Goal: Task Accomplishment & Management: Manage account settings

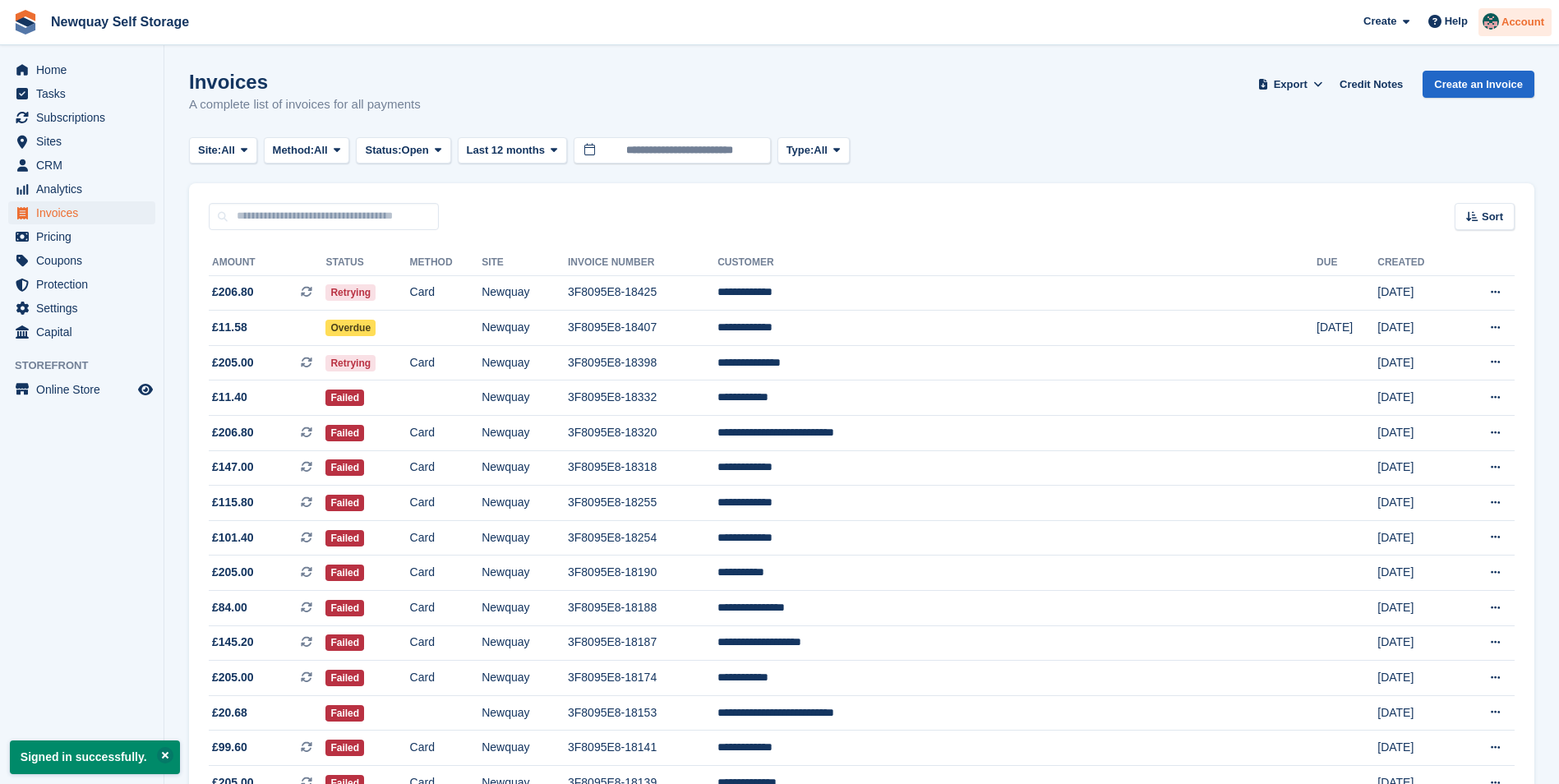
click at [1520, 22] on span "Account" at bounding box center [1524, 22] width 43 height 17
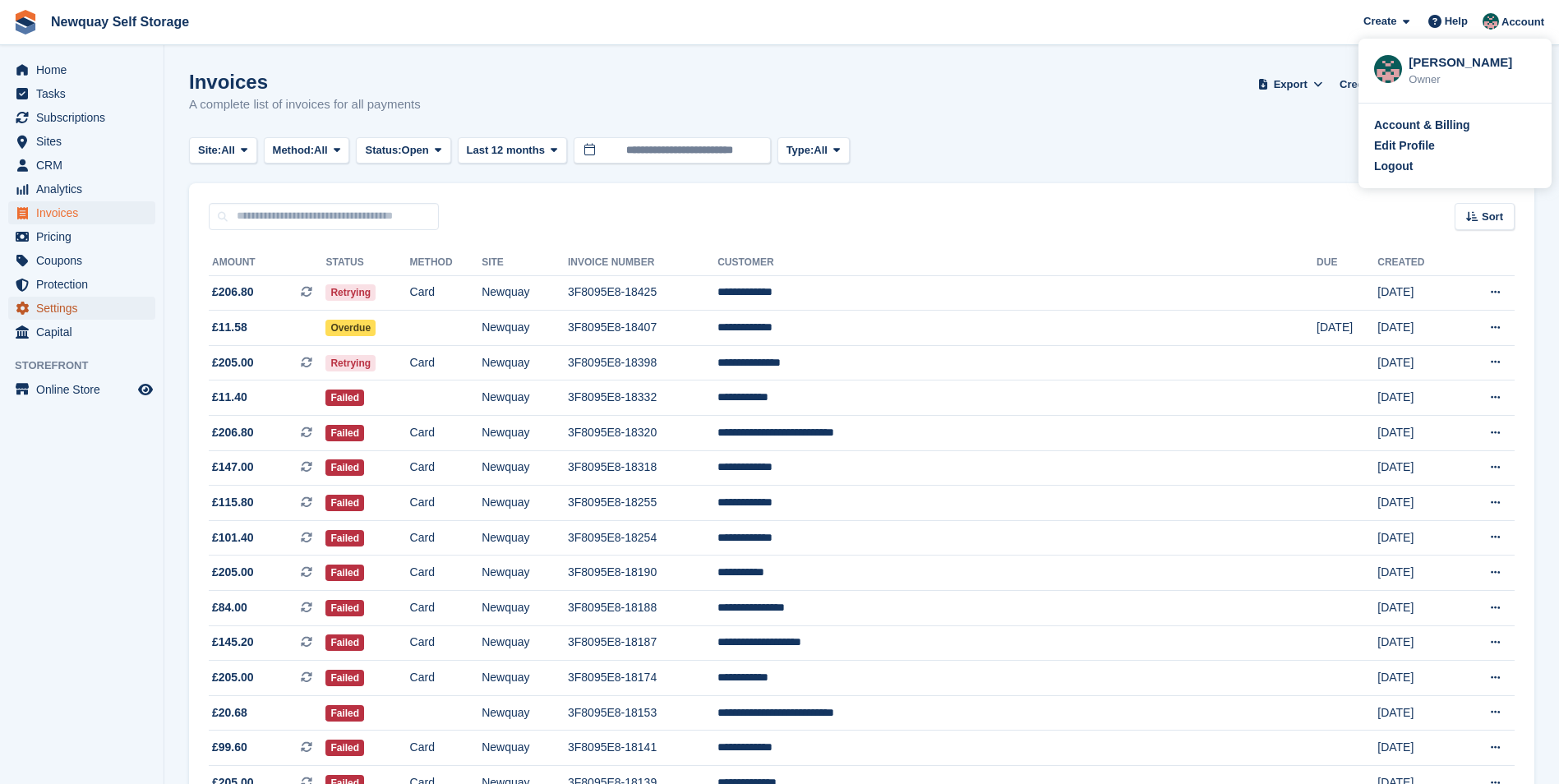
click at [78, 314] on span "Settings" at bounding box center [85, 308] width 99 height 23
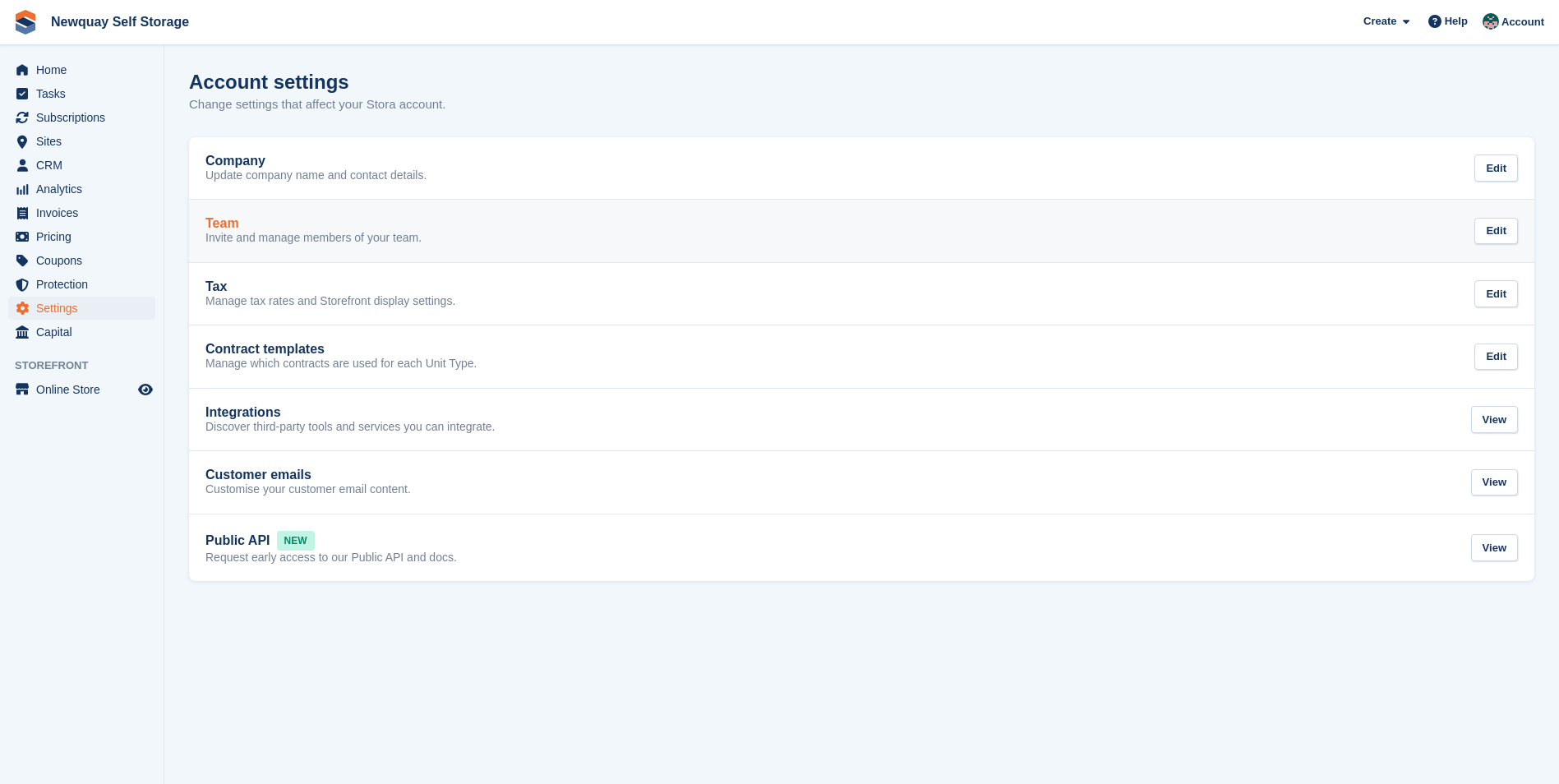
click at [245, 244] on p "Invite and manage members of your team." at bounding box center [313, 238] width 216 height 15
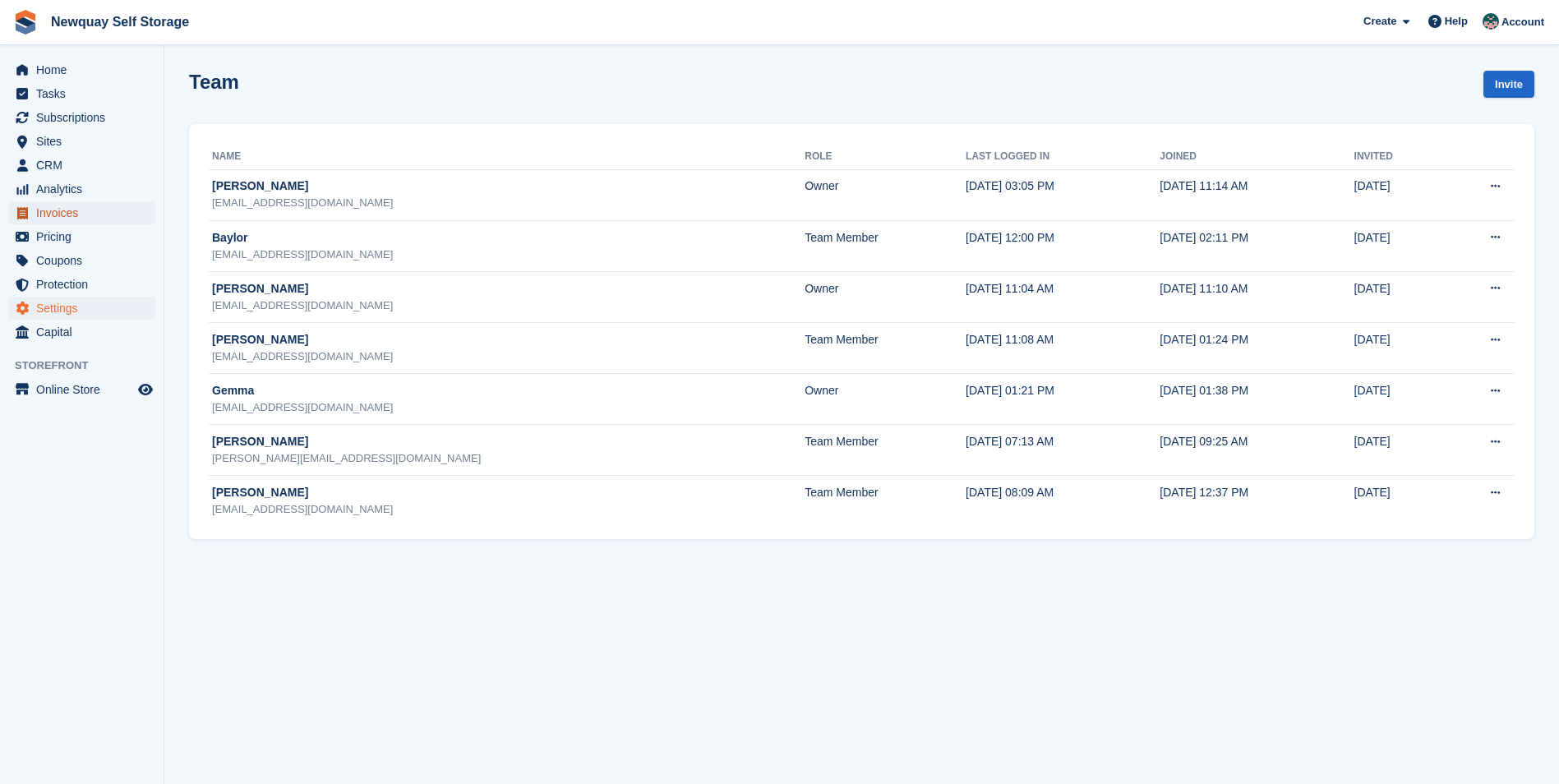
click at [66, 208] on span "Invoices" at bounding box center [85, 213] width 99 height 23
click at [60, 212] on span "Invoices" at bounding box center [85, 213] width 99 height 23
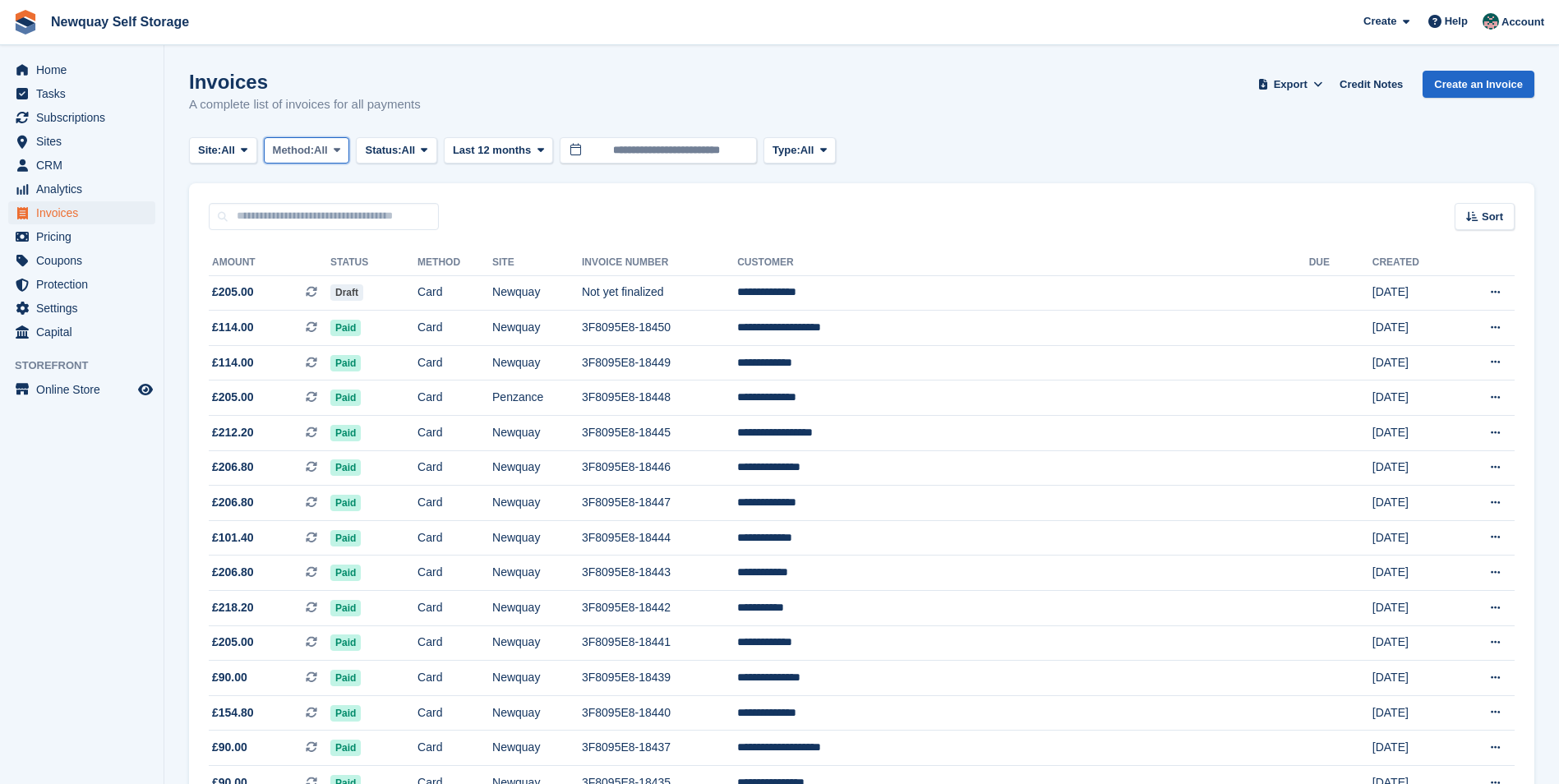
click at [344, 156] on span at bounding box center [336, 150] width 13 height 13
click at [428, 148] on span at bounding box center [423, 150] width 13 height 13
click at [402, 277] on link "Open" at bounding box center [435, 278] width 143 height 29
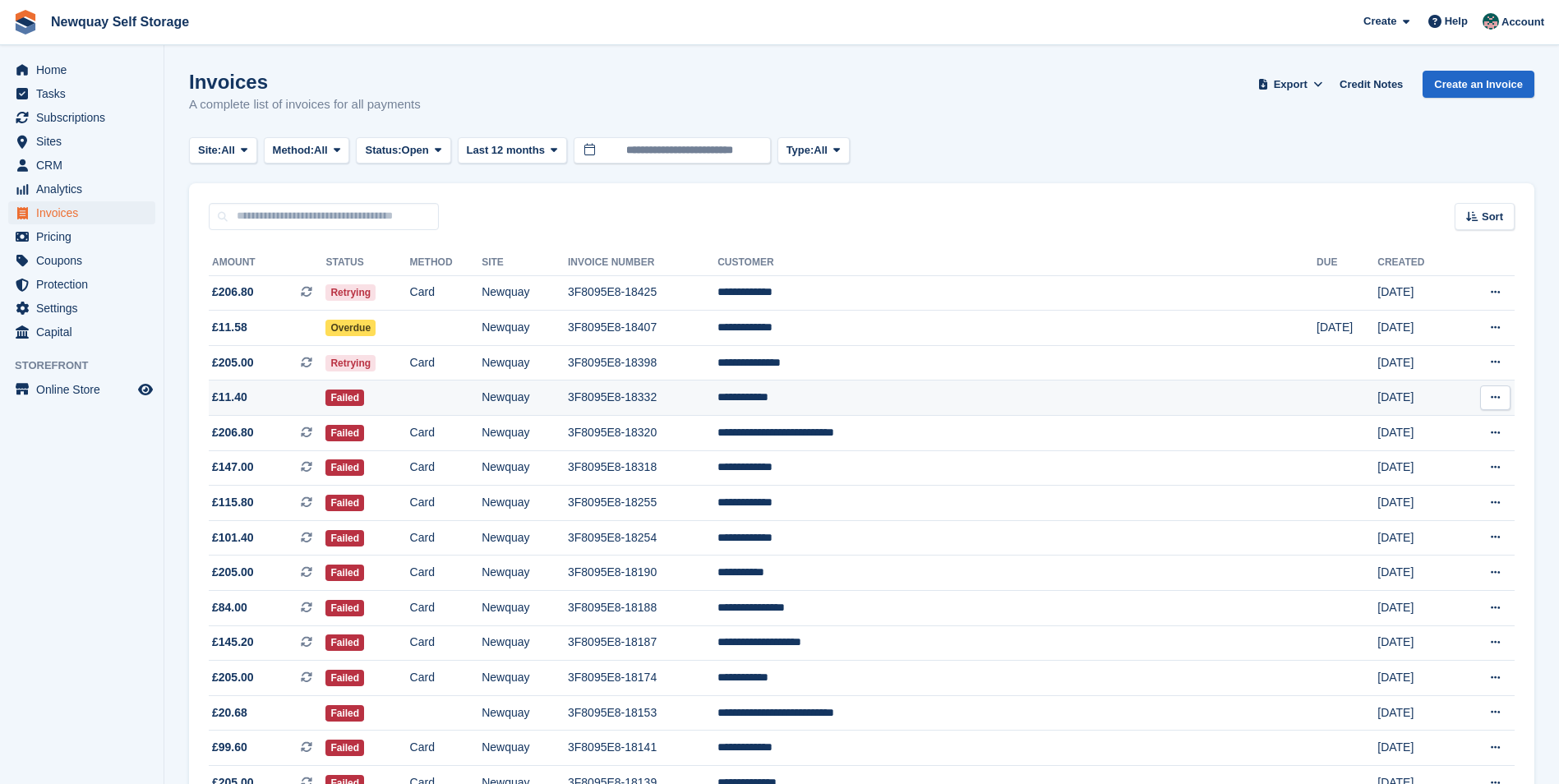
click at [711, 404] on td "3F8095E8-18332" at bounding box center [642, 398] width 150 height 35
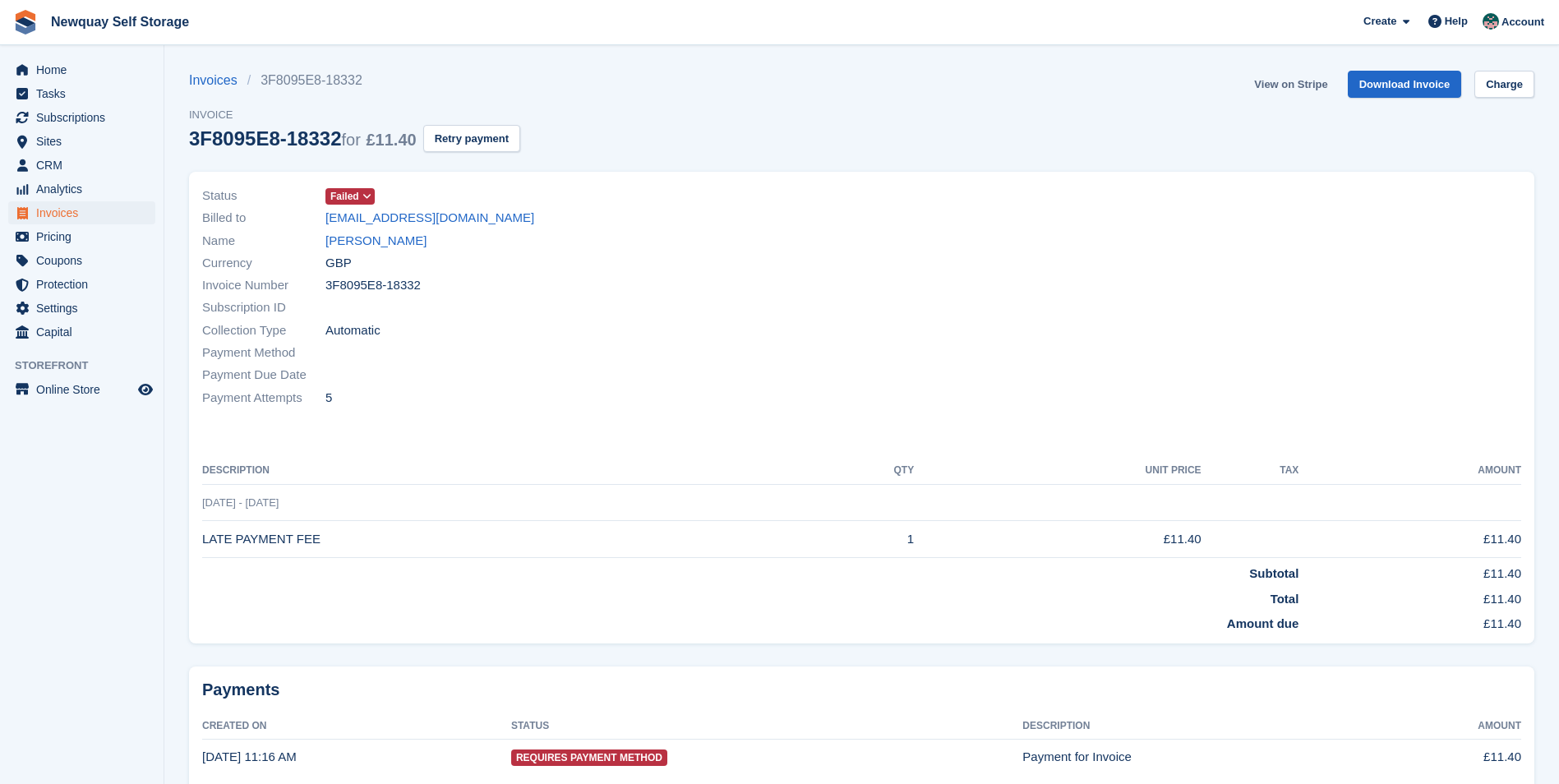
click at [1287, 87] on link "View on Stripe" at bounding box center [1291, 84] width 86 height 27
